Goal: Check status

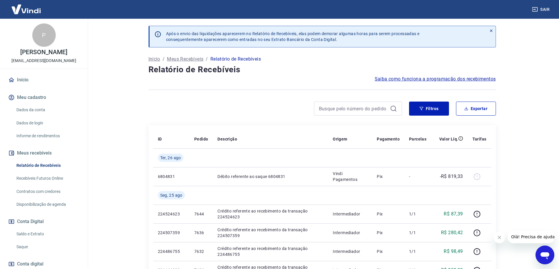
click at [333, 115] on div at bounding box center [358, 109] width 88 height 14
click at [336, 111] on input at bounding box center [353, 108] width 69 height 9
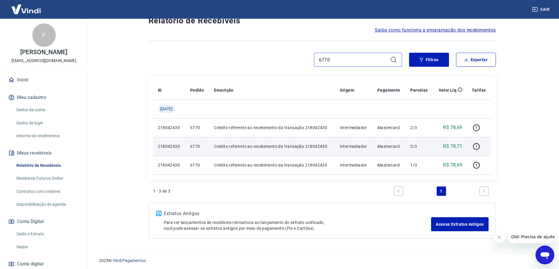
scroll to position [51, 0]
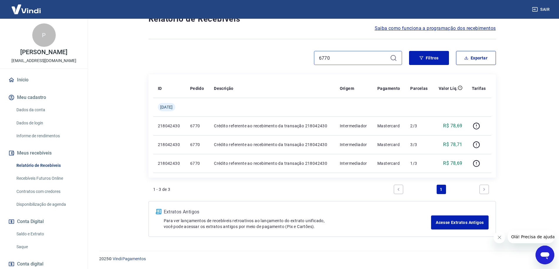
type input "6770"
